Goal: Unclear

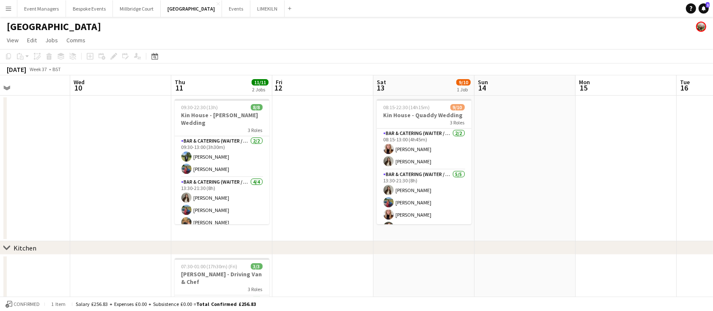
scroll to position [0, 252]
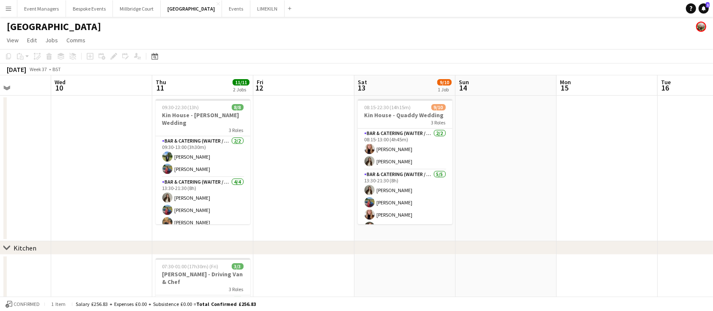
click at [325, 161] on app-date-cell at bounding box center [303, 168] width 101 height 145
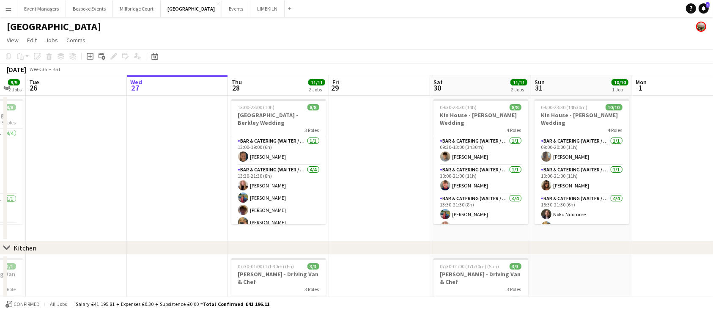
scroll to position [0, 252]
